Goal: Navigation & Orientation: Go to known website

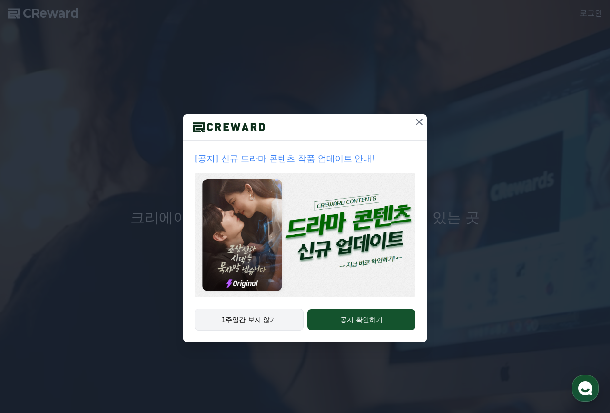
click at [248, 319] on button "1주일간 보지 않기" at bounding box center [249, 319] width 109 height 22
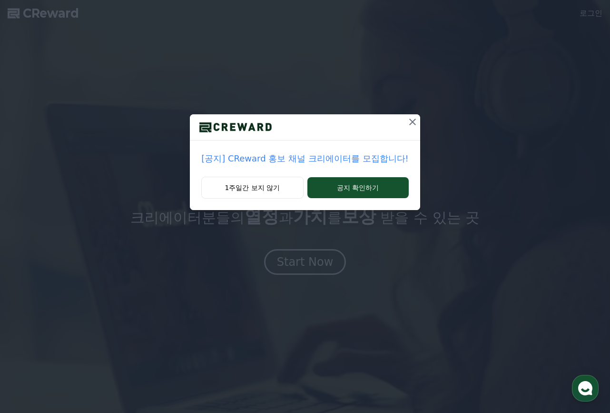
click at [413, 119] on icon at bounding box center [412, 121] width 11 height 11
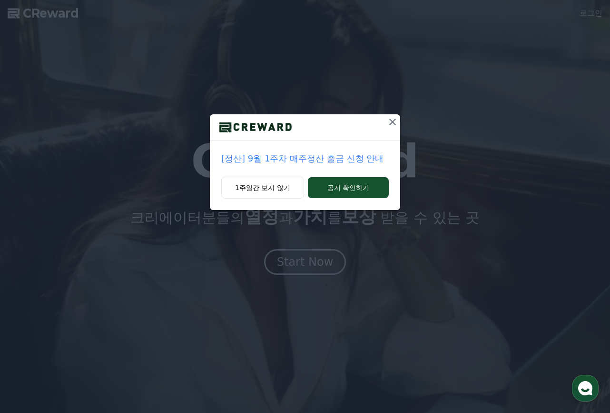
click at [399, 117] on button at bounding box center [392, 121] width 15 height 15
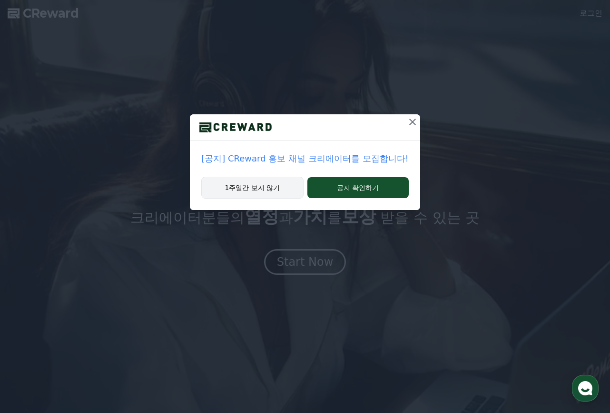
click at [250, 187] on button "1주일간 보지 않기" at bounding box center [252, 188] width 102 height 22
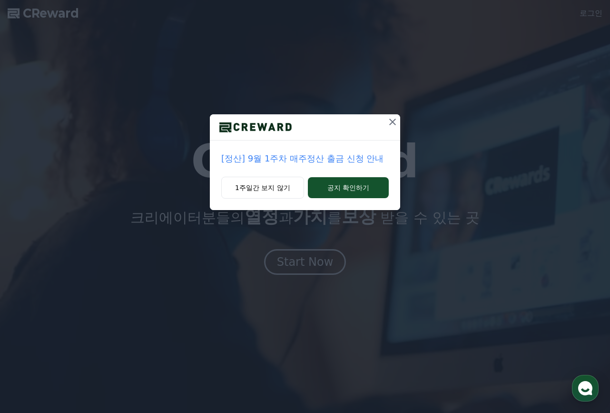
click at [598, 12] on div "[정산] 9월 1주차 매주정산 출금 신청 안내 1주일간 보지 않기 공지 확인하기" at bounding box center [305, 112] width 610 height 225
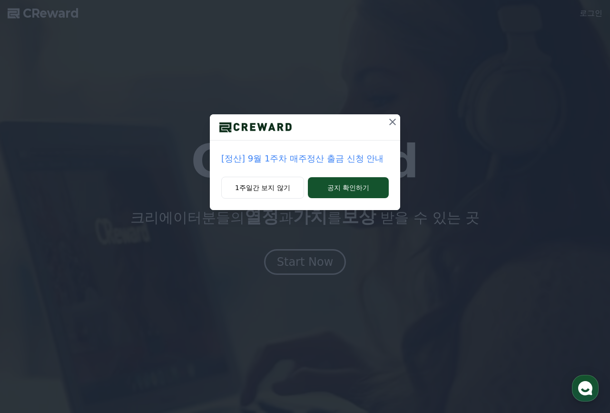
click at [388, 119] on icon at bounding box center [392, 121] width 11 height 11
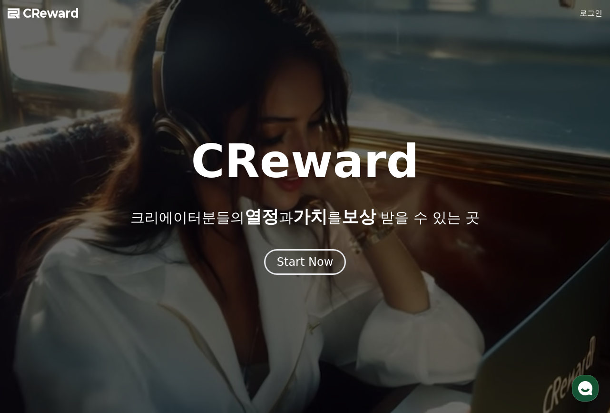
click at [581, 11] on link "로그인" at bounding box center [591, 13] width 23 height 11
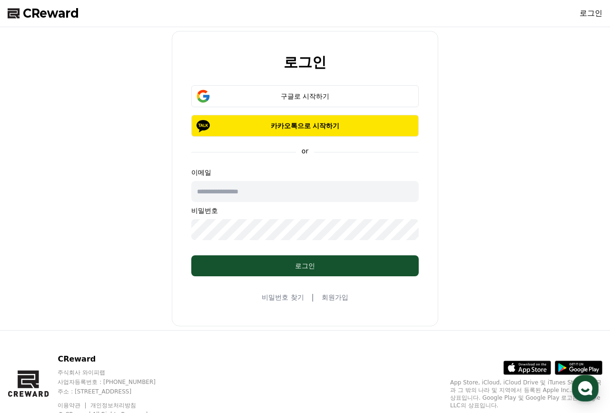
click at [250, 196] on input "text" at bounding box center [304, 191] width 227 height 21
type input "*"
type input "******"
